Goal: Task Accomplishment & Management: Manage account settings

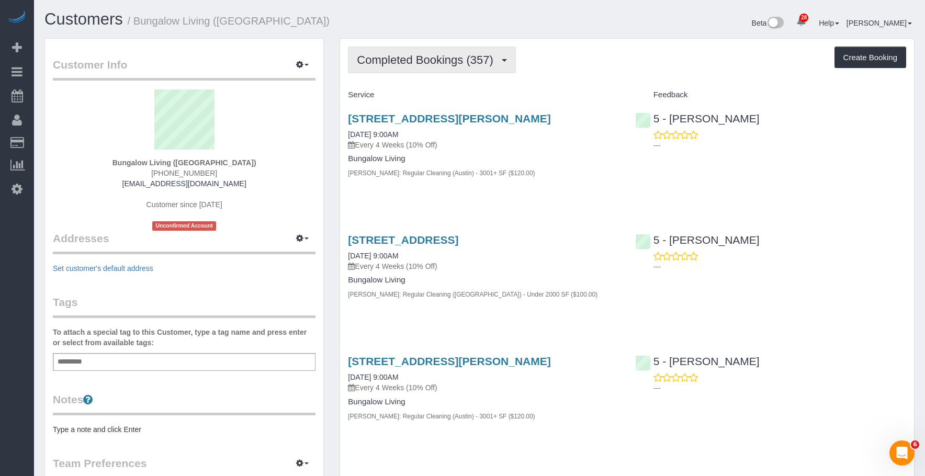
click at [415, 60] on span "Completed Bookings (357)" at bounding box center [427, 59] width 141 height 13
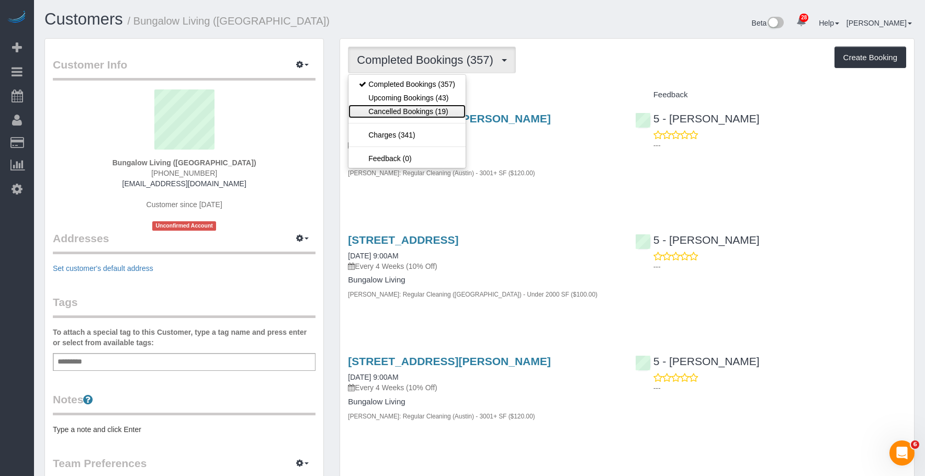
click at [400, 111] on link "Cancelled Bookings (19)" at bounding box center [406, 112] width 117 height 14
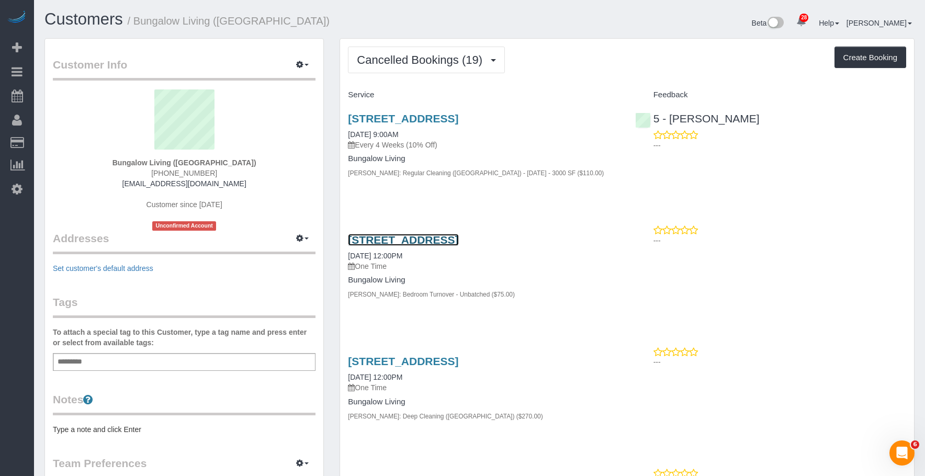
click at [458, 235] on link "204 Monaco Drive, Cedar Park, TX 78613" at bounding box center [403, 240] width 110 height 12
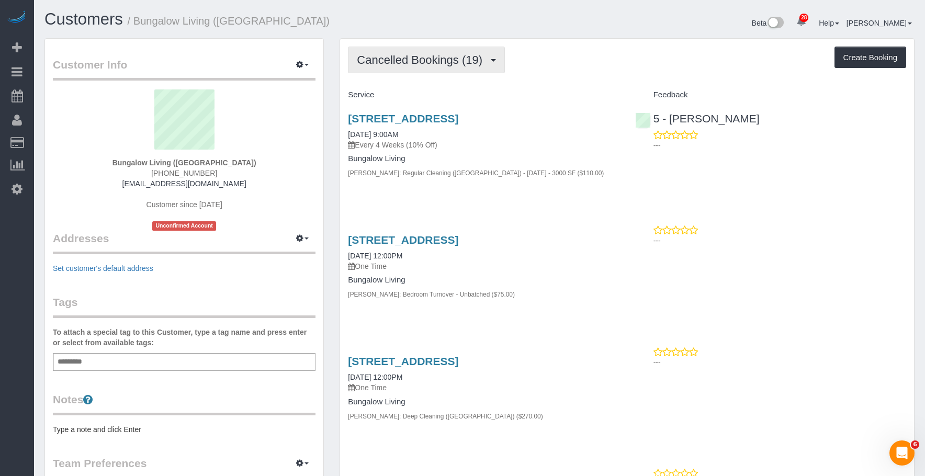
click at [401, 54] on span "Cancelled Bookings (19)" at bounding box center [422, 59] width 131 height 13
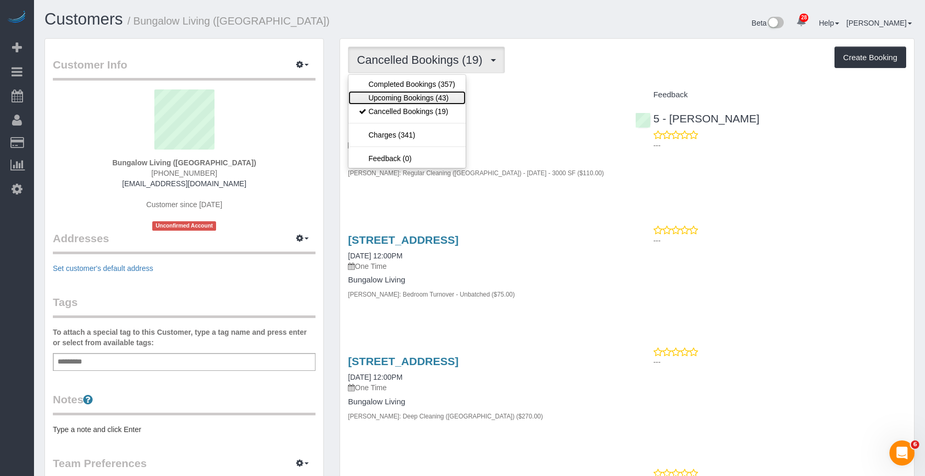
click at [395, 96] on link "Upcoming Bookings (43)" at bounding box center [406, 98] width 117 height 14
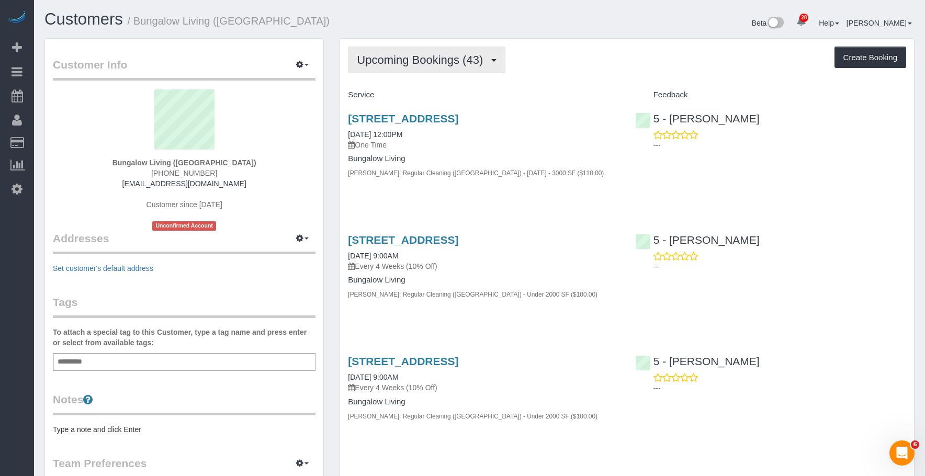
click at [446, 62] on span "Upcoming Bookings (43)" at bounding box center [422, 59] width 131 height 13
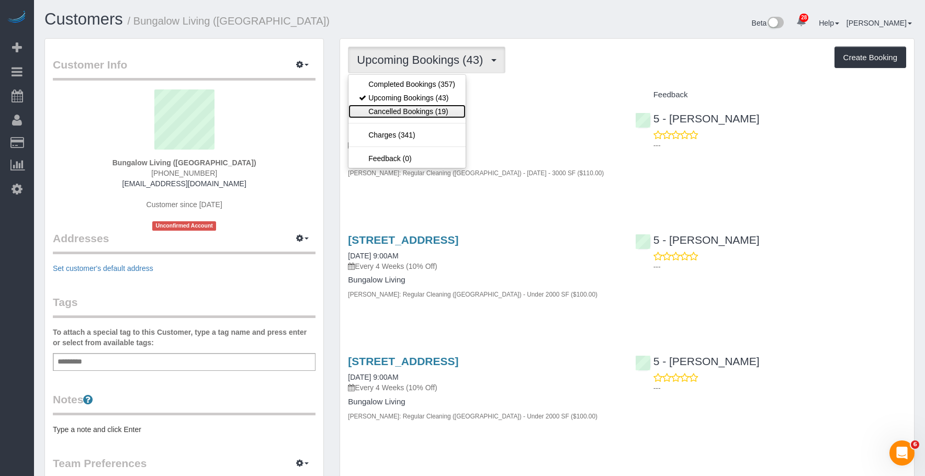
click at [417, 107] on link "Cancelled Bookings (19)" at bounding box center [406, 112] width 117 height 14
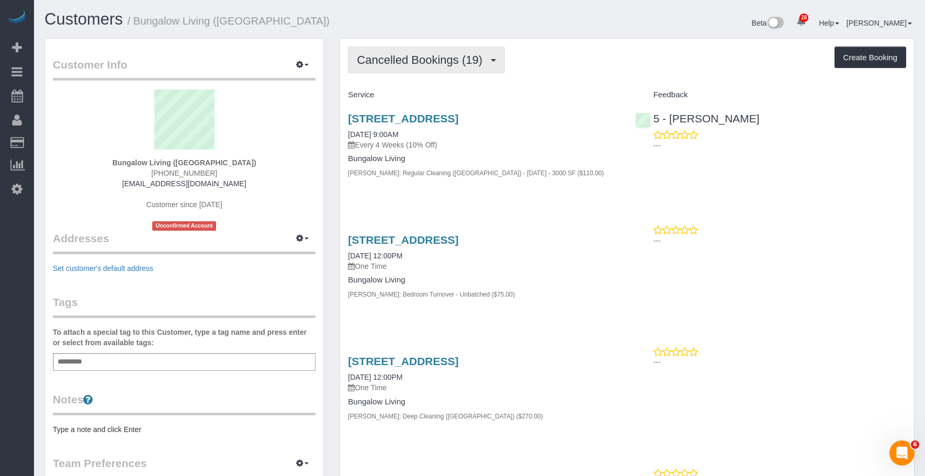
click at [405, 53] on button "Cancelled Bookings (19)" at bounding box center [426, 60] width 157 height 27
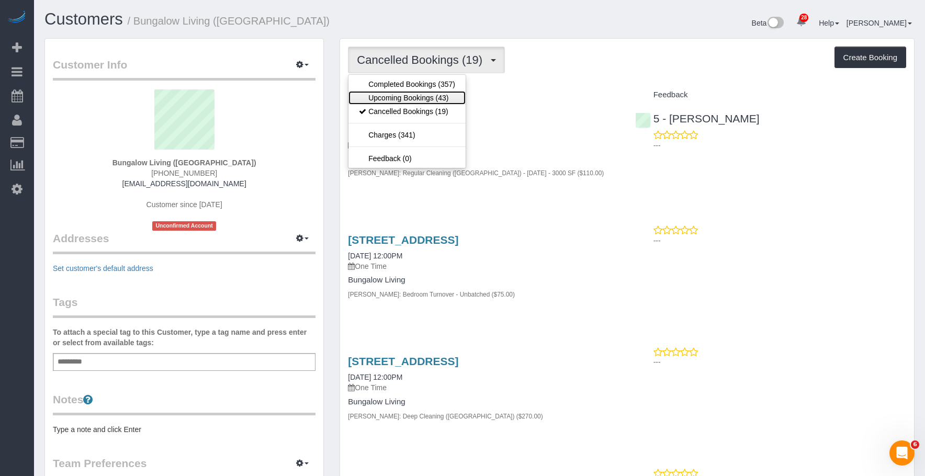
click at [408, 99] on link "Upcoming Bookings (43)" at bounding box center [406, 98] width 117 height 14
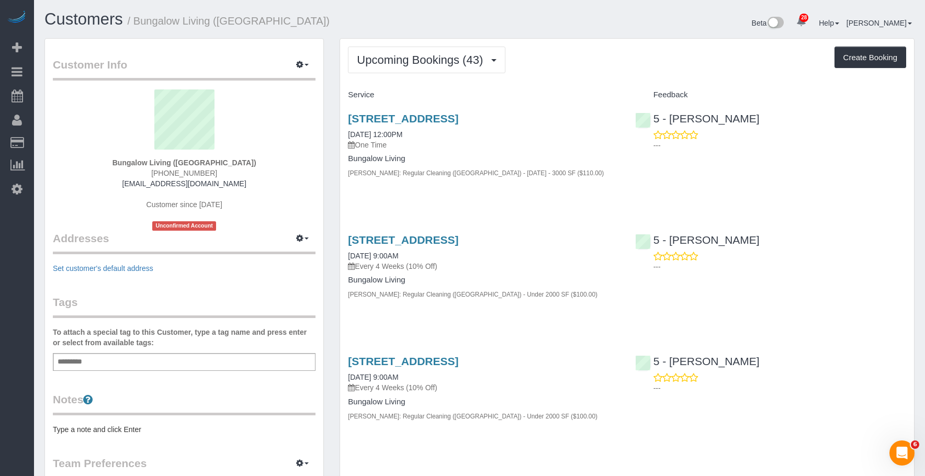
click at [638, 164] on div "204 Monaco Drive, Cedar Park, TX 78613 09/29/2025 12:00PM One Time Bungalow Liv…" at bounding box center [627, 151] width 574 height 95
click at [435, 120] on link "204 Monaco Drive, Cedar Park, TX 78613" at bounding box center [403, 118] width 110 height 12
drag, startPoint x: 336, startPoint y: 111, endPoint x: 584, endPoint y: 115, distance: 248.0
copy link "204 Monaco Drive, Cedar Park, TX 78613"
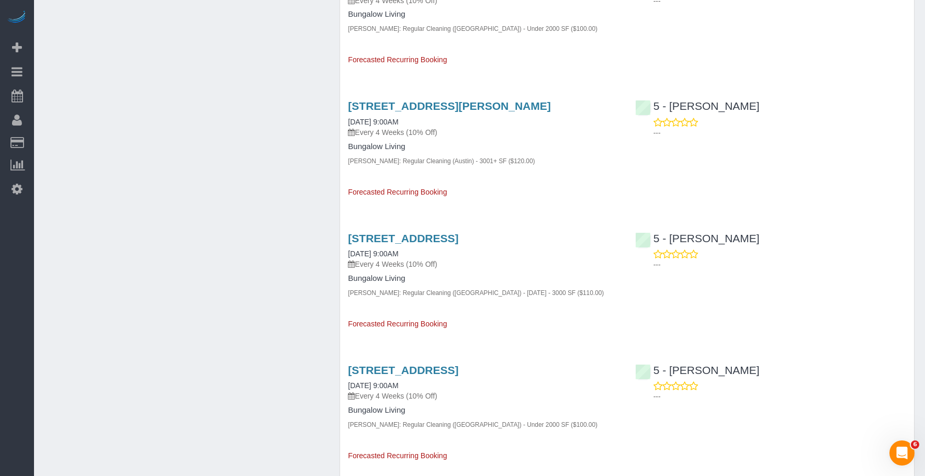
scroll to position [2567, 0]
click at [458, 236] on link "204 Monaco Drive, Cedar Park, TX 78613" at bounding box center [403, 238] width 110 height 12
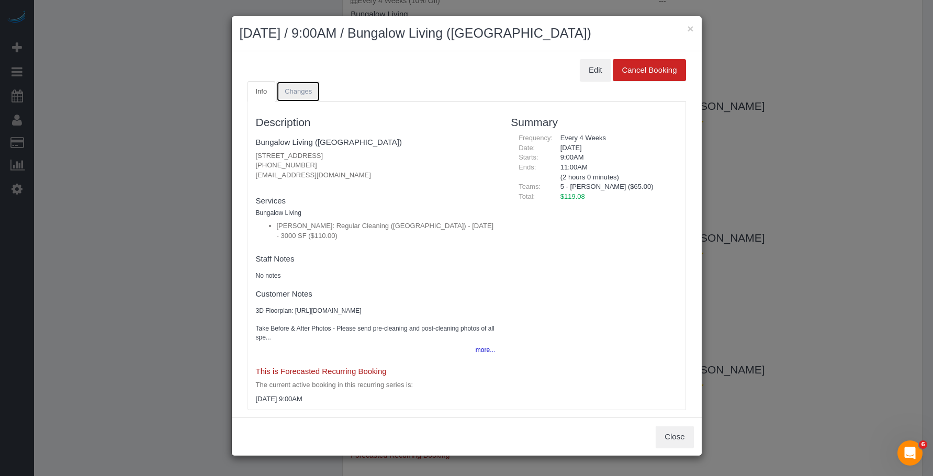
drag, startPoint x: 309, startPoint y: 97, endPoint x: 452, endPoint y: 86, distance: 143.8
click at [309, 96] on link "Changes" at bounding box center [298, 91] width 44 height 21
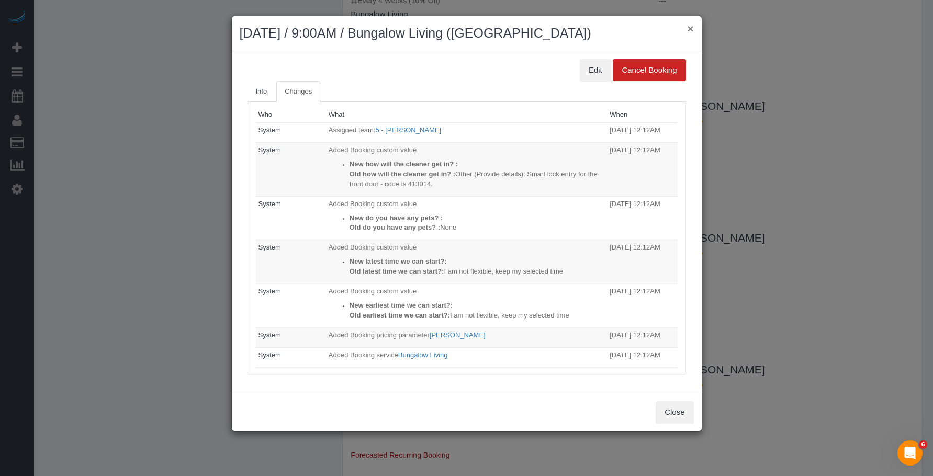
click at [691, 27] on button "×" at bounding box center [690, 28] width 6 height 11
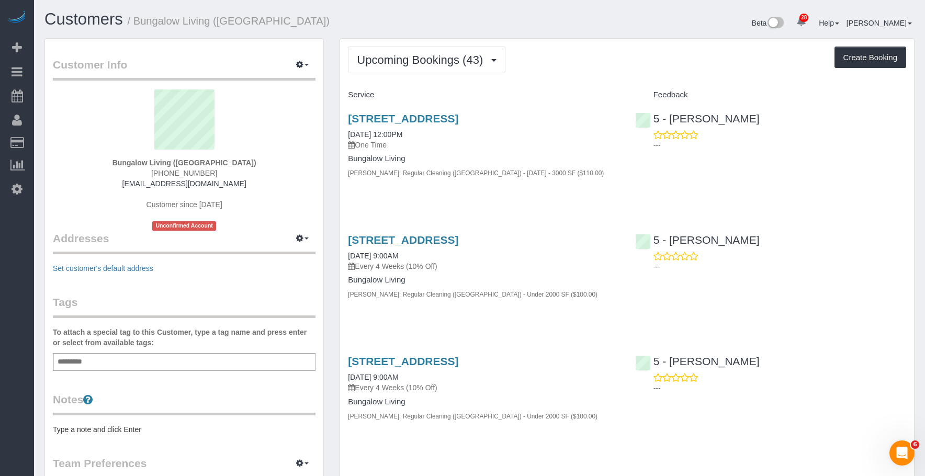
scroll to position [730, 0]
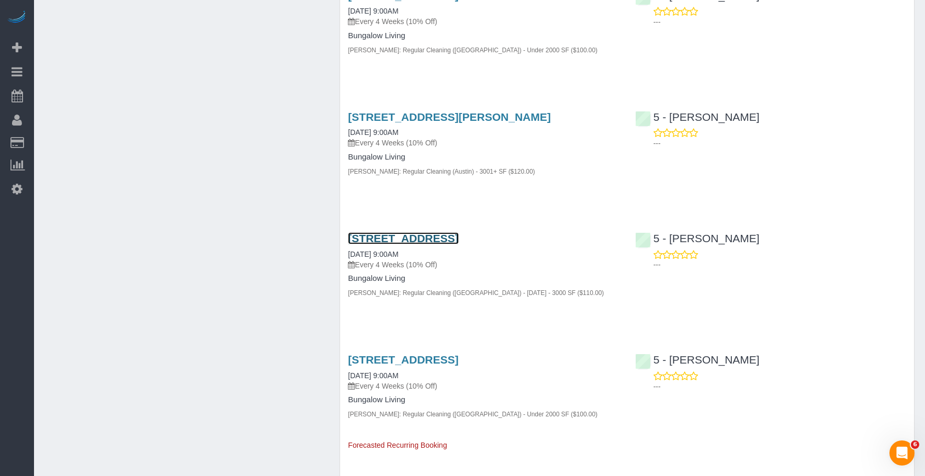
click at [458, 240] on link "204 Monaco Drive, Cedar Park, TX 78613" at bounding box center [403, 238] width 110 height 12
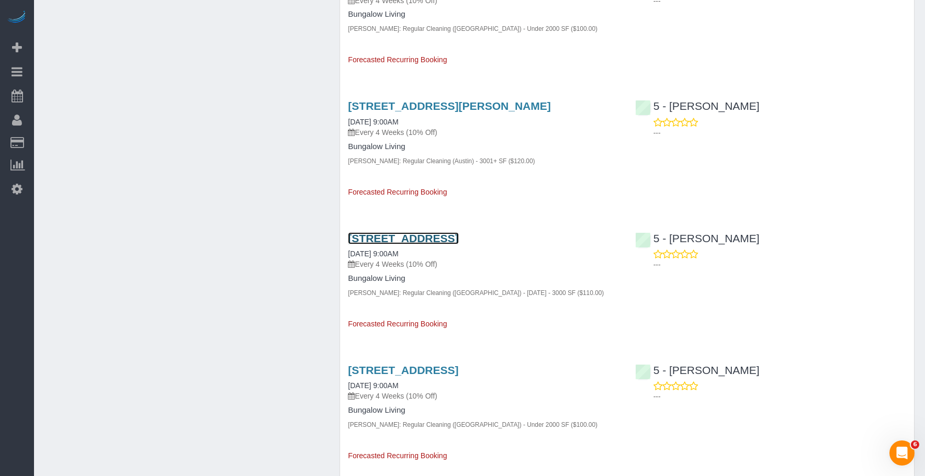
click at [429, 236] on link "204 Monaco Drive, Cedar Park, TX 78613" at bounding box center [403, 238] width 110 height 12
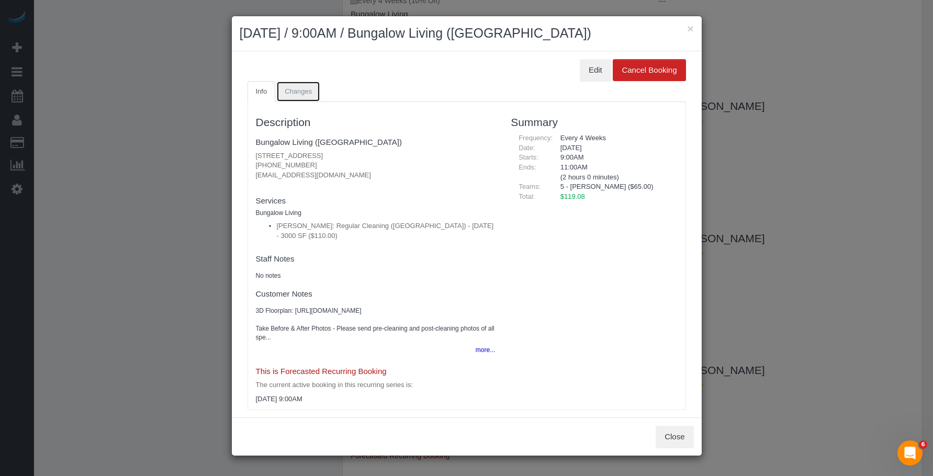
click at [301, 87] on span "Changes" at bounding box center [298, 91] width 27 height 8
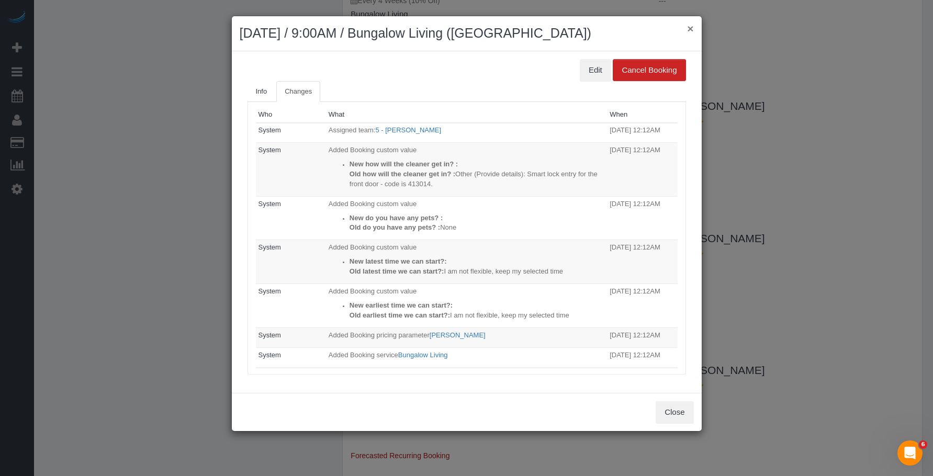
click at [691, 26] on button "×" at bounding box center [690, 28] width 6 height 11
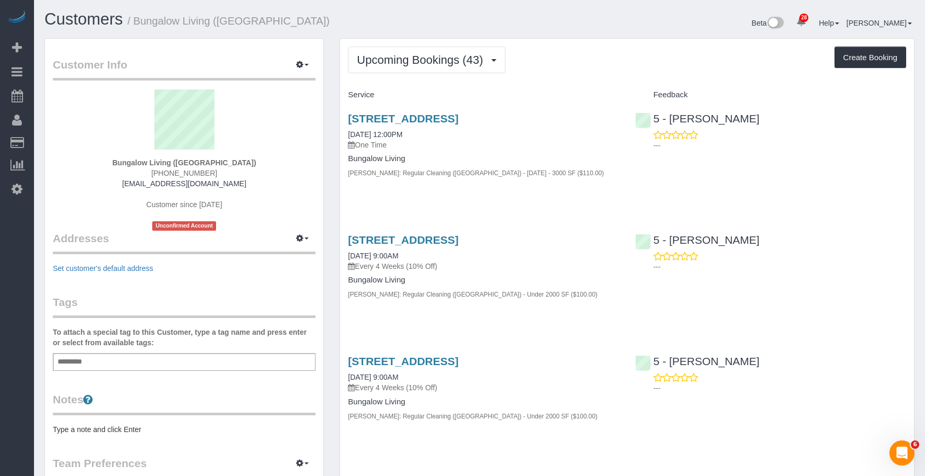
scroll to position [730, 0]
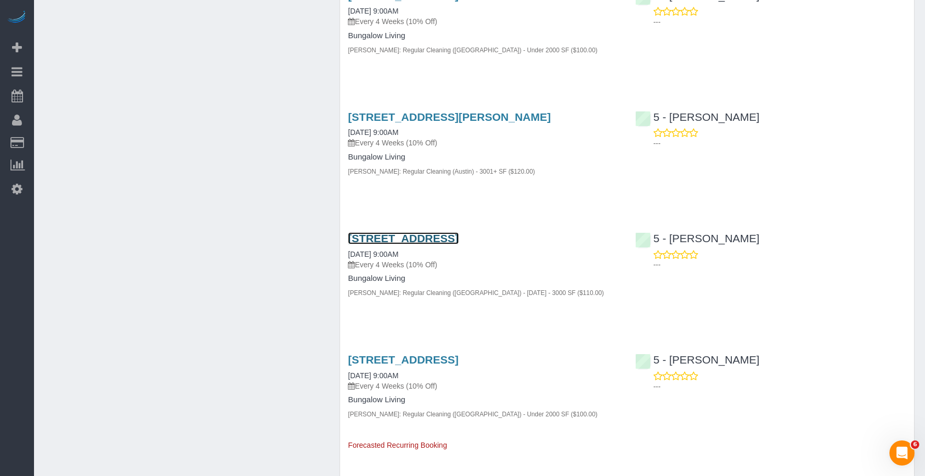
click at [458, 234] on link "204 Monaco Drive, Cedar Park, TX 78613" at bounding box center [403, 238] width 110 height 12
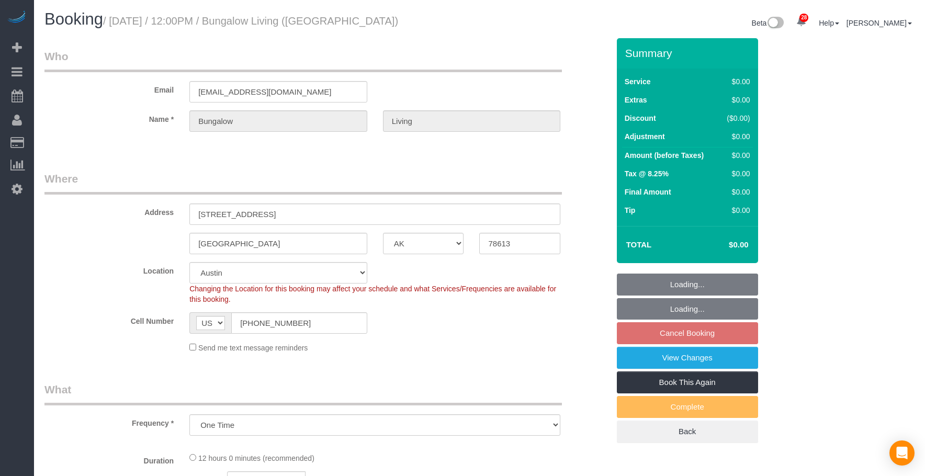
select select "TX"
select select "number:89"
select select "number:90"
select select "number:15"
select select "number:7"
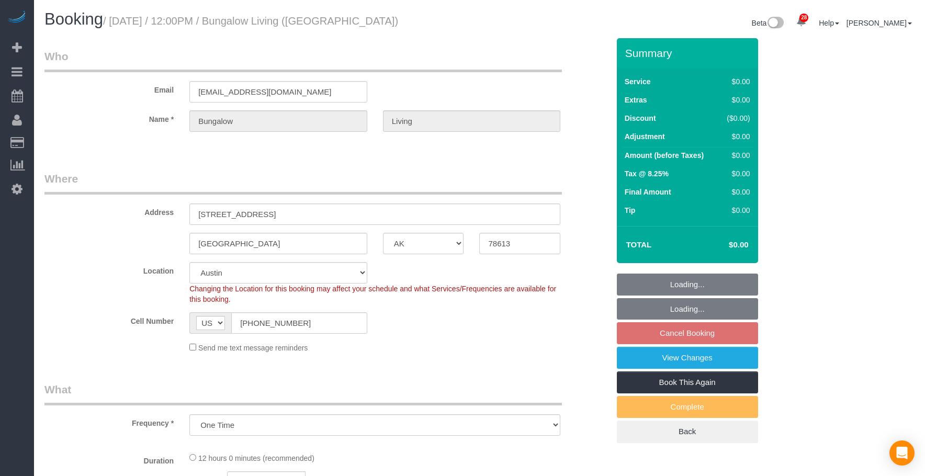
select select "6"
select select "spot5"
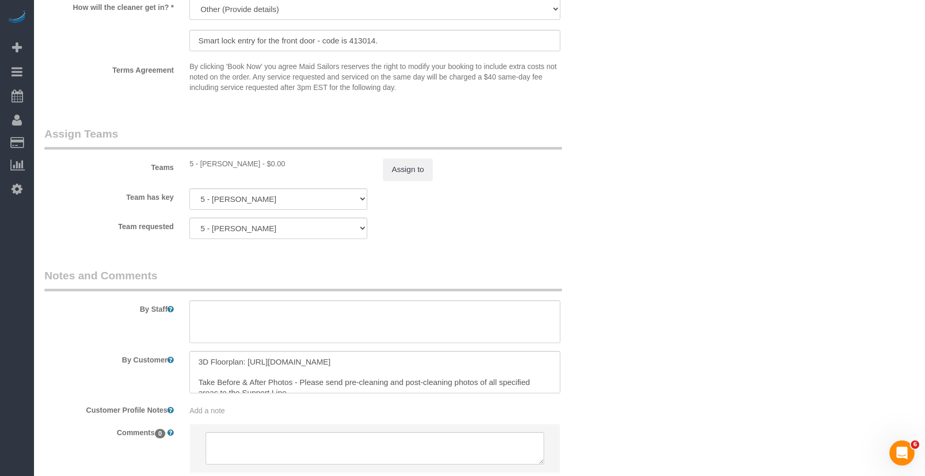
scroll to position [1119, 0]
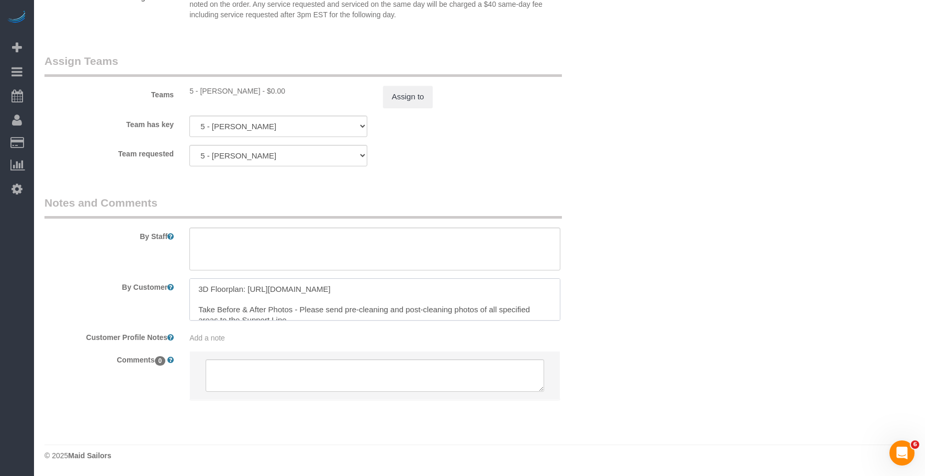
click at [369, 309] on textarea at bounding box center [374, 299] width 371 height 43
click at [431, 297] on textarea "To enrich screen reader interactions, please activate Accessibility in Grammarl…" at bounding box center [374, 299] width 371 height 43
click at [587, 159] on div "Team requested 5 - Tatiana Erroa 000 - Partnerships 5 - Karen Pellicane LaShekk…" at bounding box center [327, 155] width 580 height 21
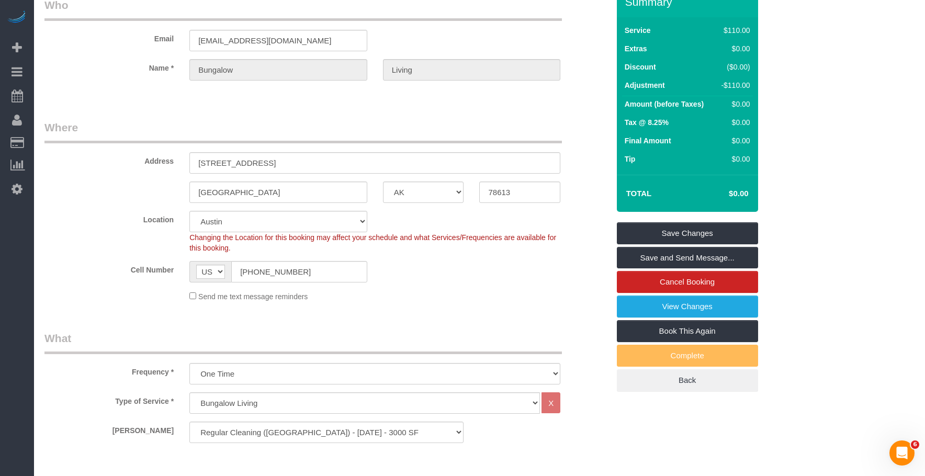
scroll to position [0, 0]
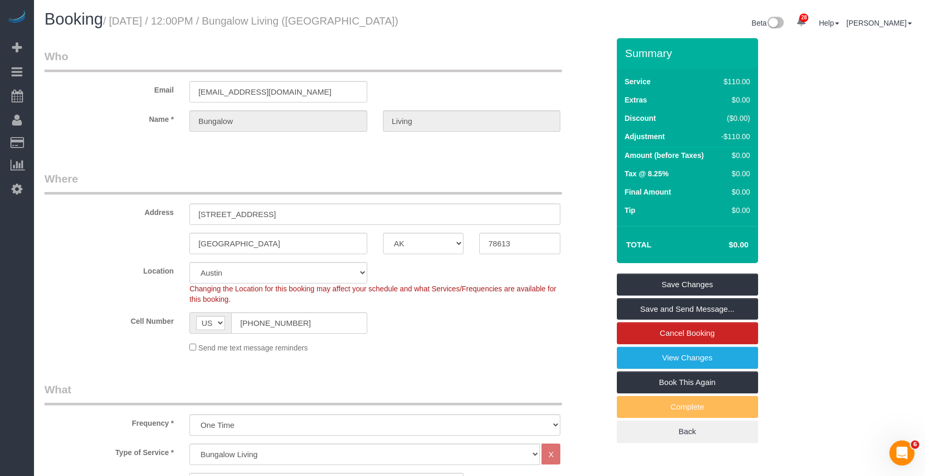
click at [519, 172] on legend "Where" at bounding box center [302, 183] width 517 height 24
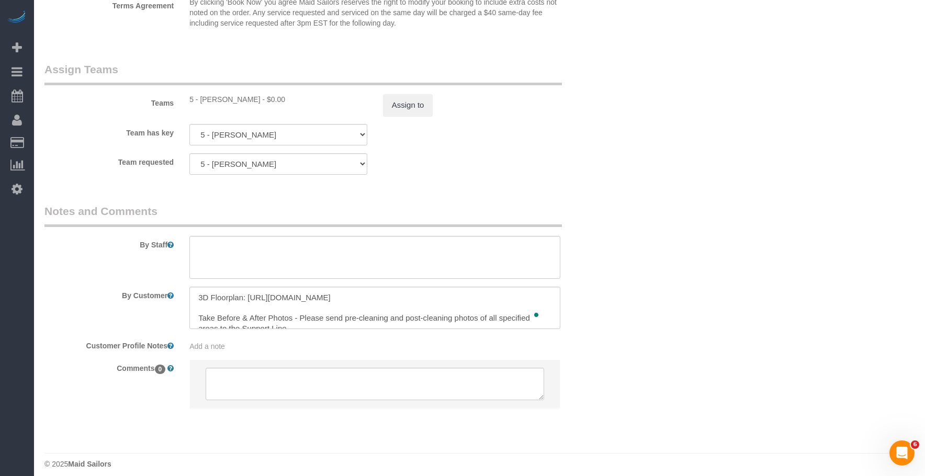
scroll to position [1119, 0]
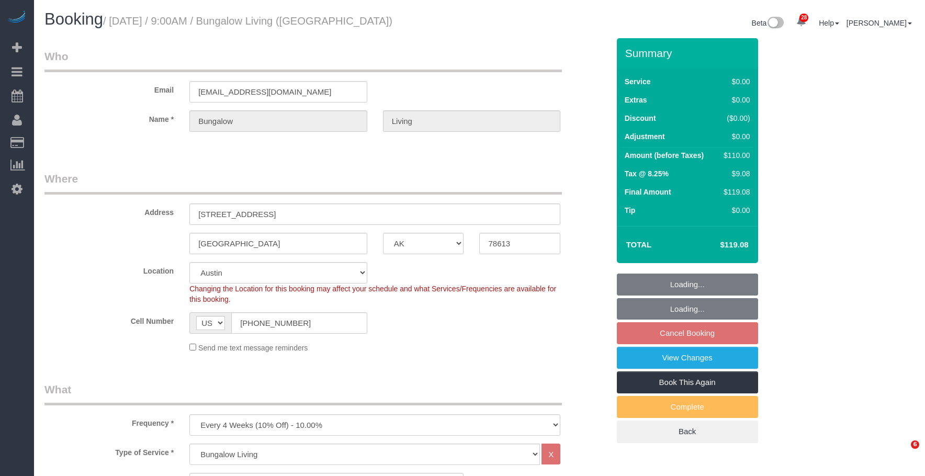
select select "TX"
select select "spot2"
select select "number:89"
select select "number:90"
select select "number:15"
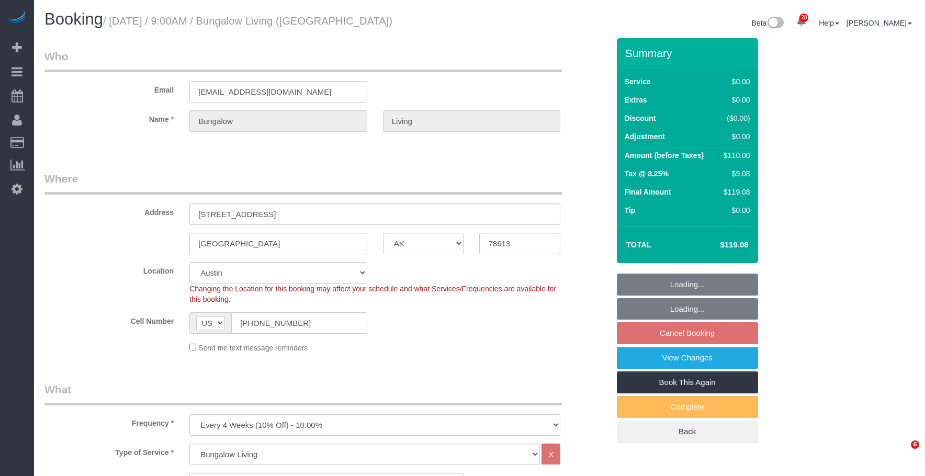
select select "number:7"
select select
select select "object:1081"
select select "spot62"
select select "6"
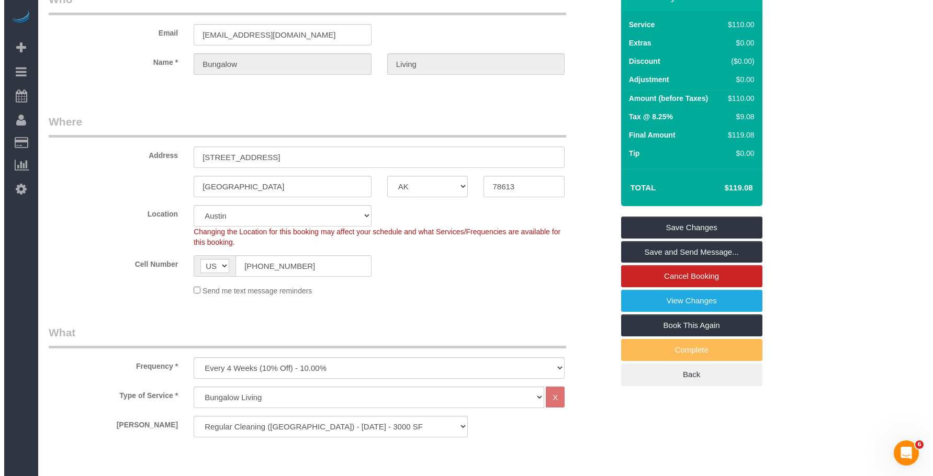
scroll to position [52, 0]
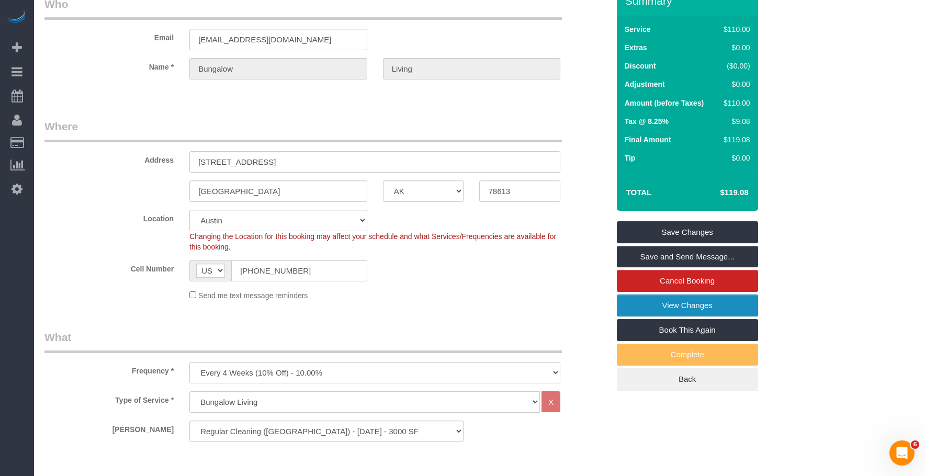
drag, startPoint x: 644, startPoint y: 305, endPoint x: 636, endPoint y: 299, distance: 9.7
click at [644, 305] on link "View Changes" at bounding box center [687, 306] width 141 height 22
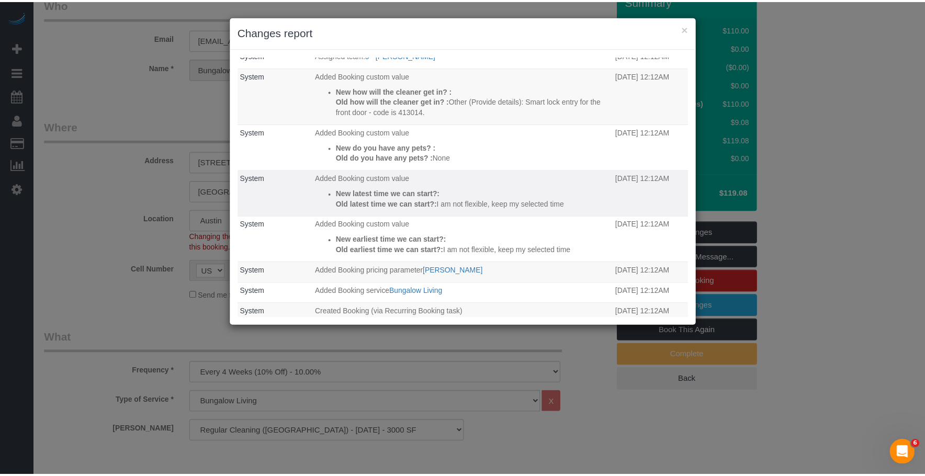
scroll to position [0, 0]
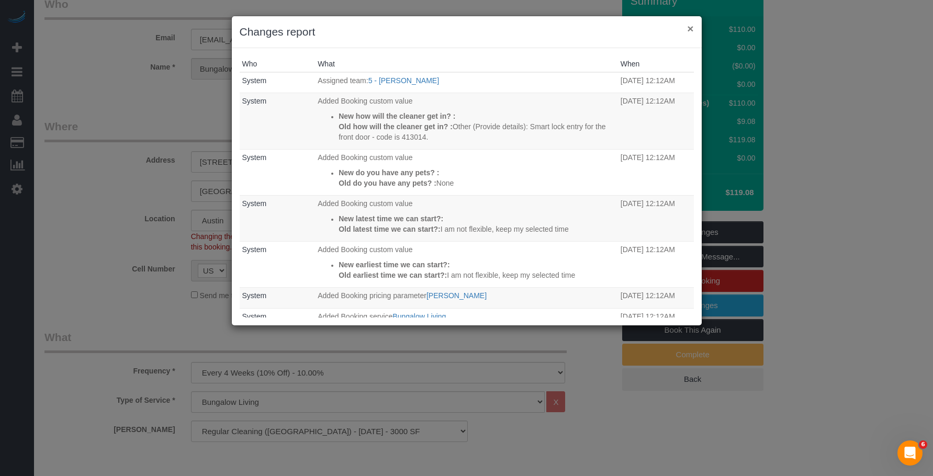
click at [690, 30] on button "×" at bounding box center [690, 28] width 6 height 11
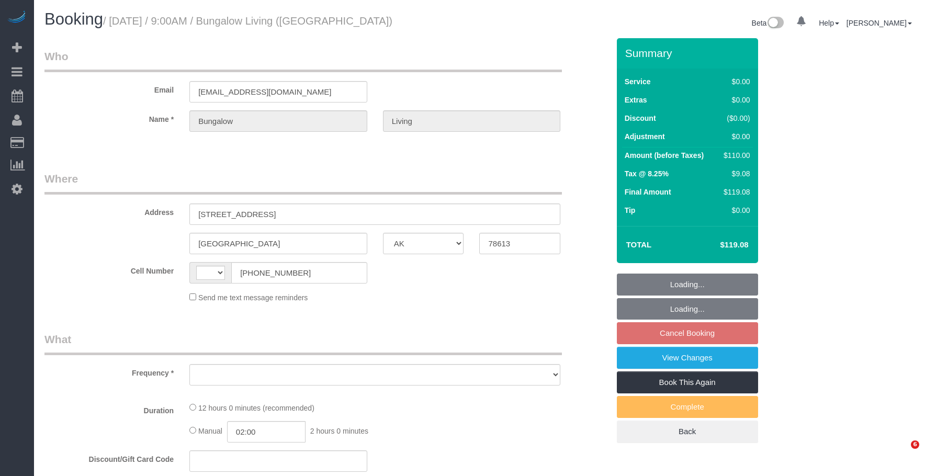
select select "[GEOGRAPHIC_DATA]"
select select "object:543"
select select "number:89"
select select "number:90"
select select "number:15"
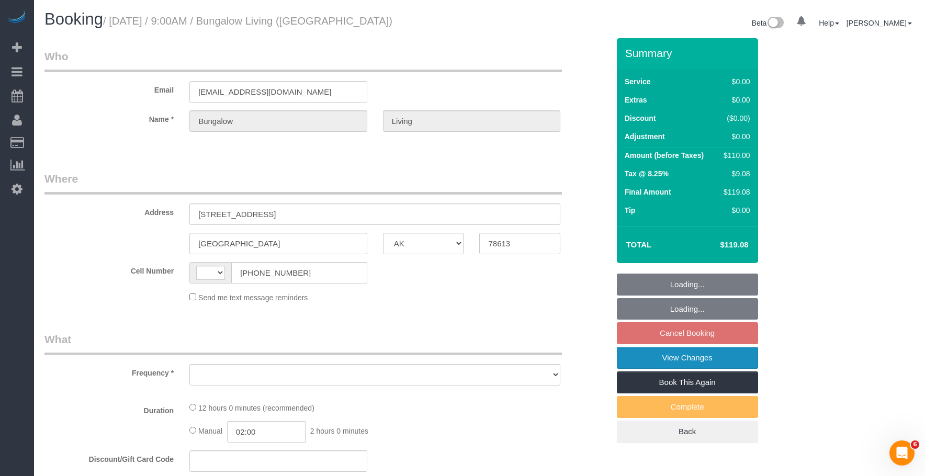
select select "number:7"
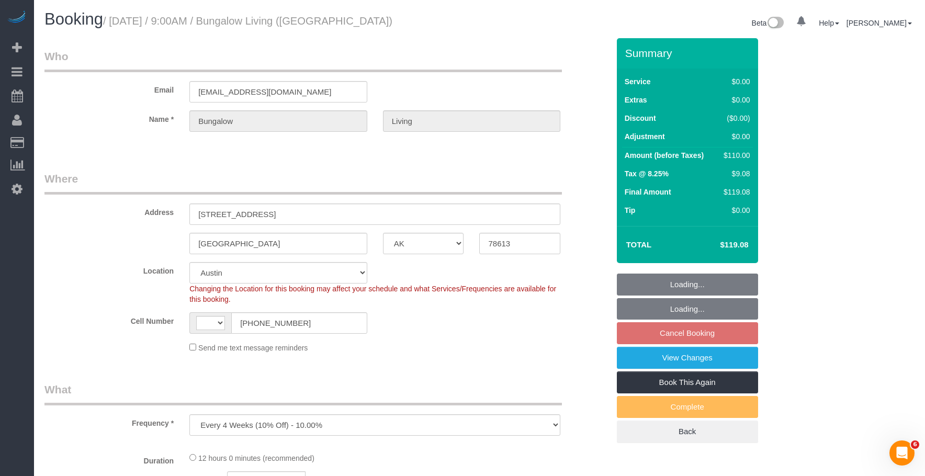
select select "object:979"
select select "string:[GEOGRAPHIC_DATA]"
select select "spot2"
select select "6"
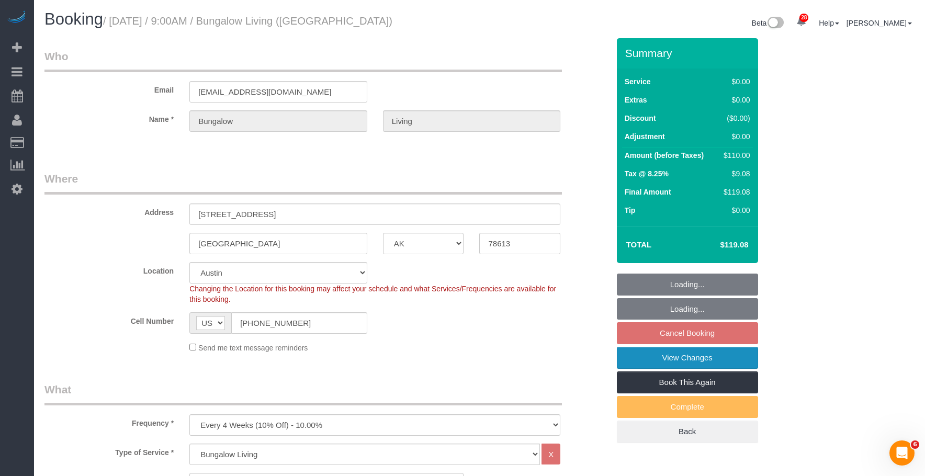
click at [672, 360] on link "View Changes" at bounding box center [687, 358] width 141 height 22
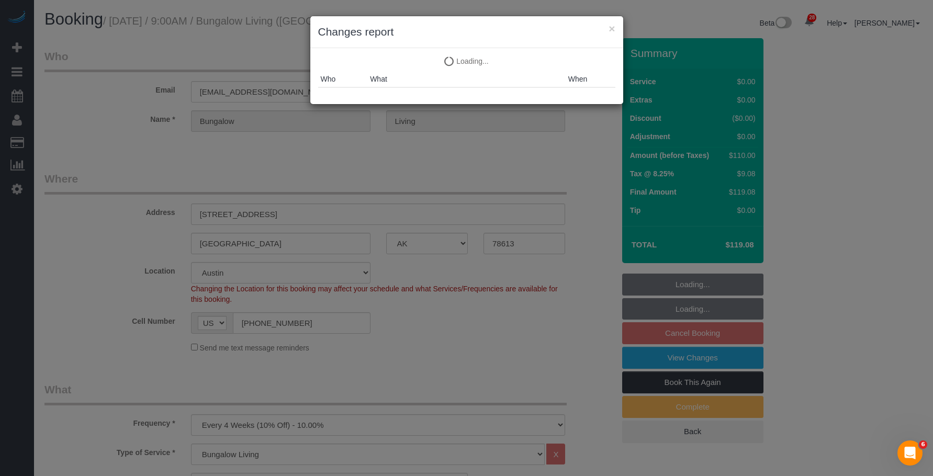
select select "6"
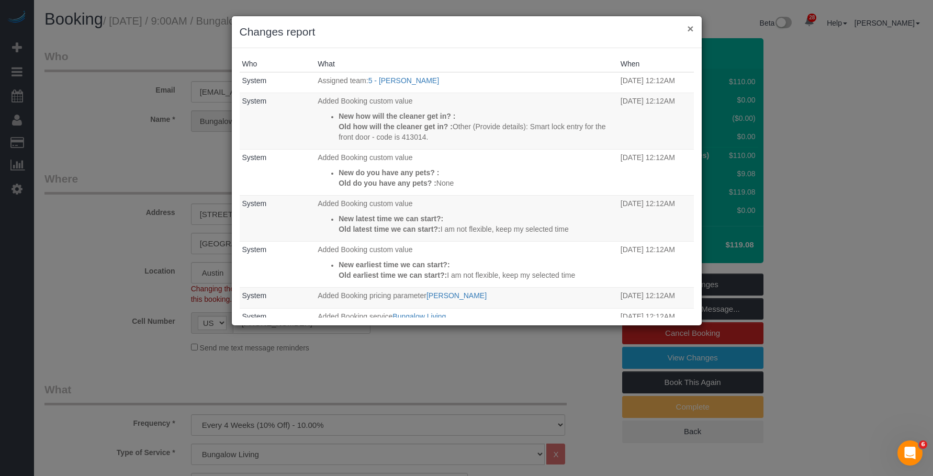
click at [689, 28] on button "×" at bounding box center [690, 28] width 6 height 11
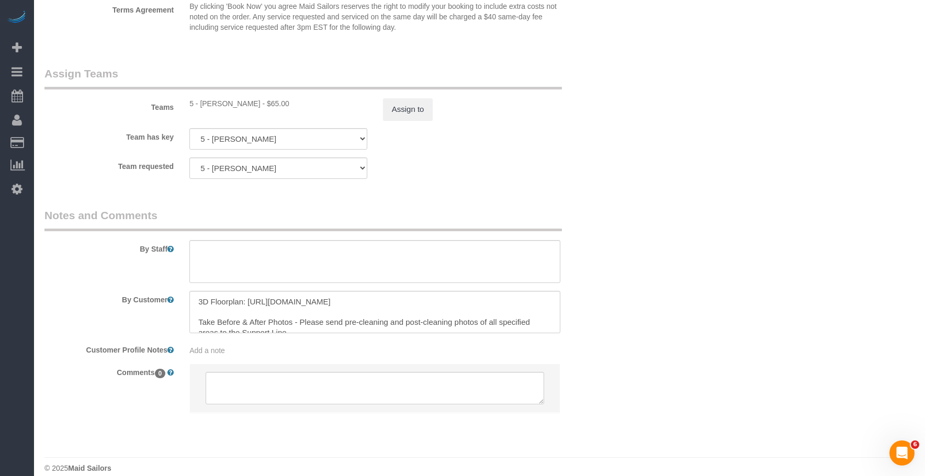
scroll to position [1119, 0]
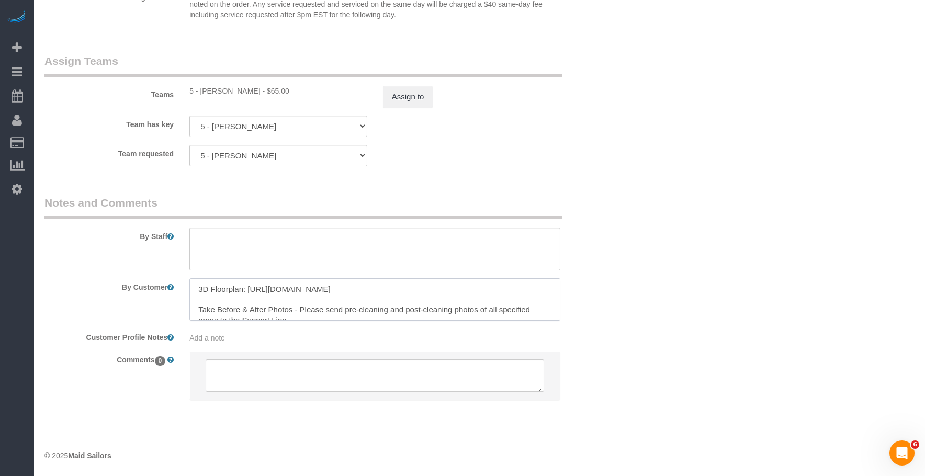
click at [466, 298] on textarea at bounding box center [374, 299] width 371 height 43
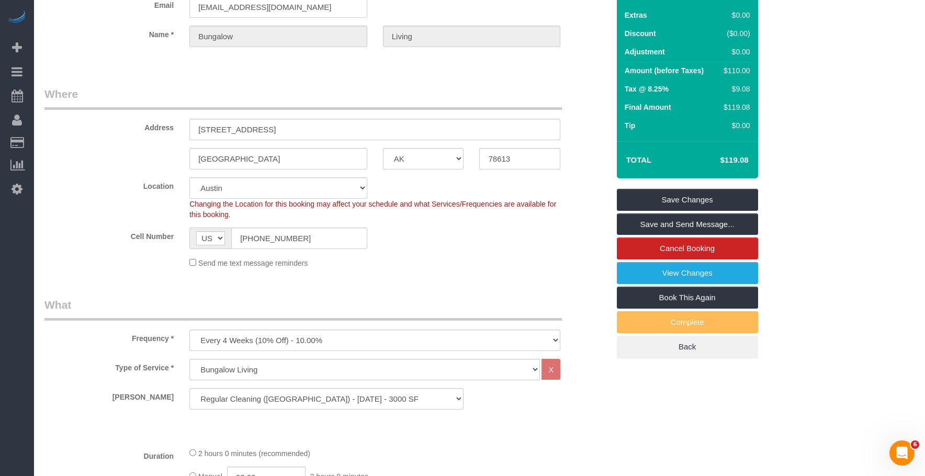
scroll to position [0, 0]
